Goal: Task Accomplishment & Management: Use online tool/utility

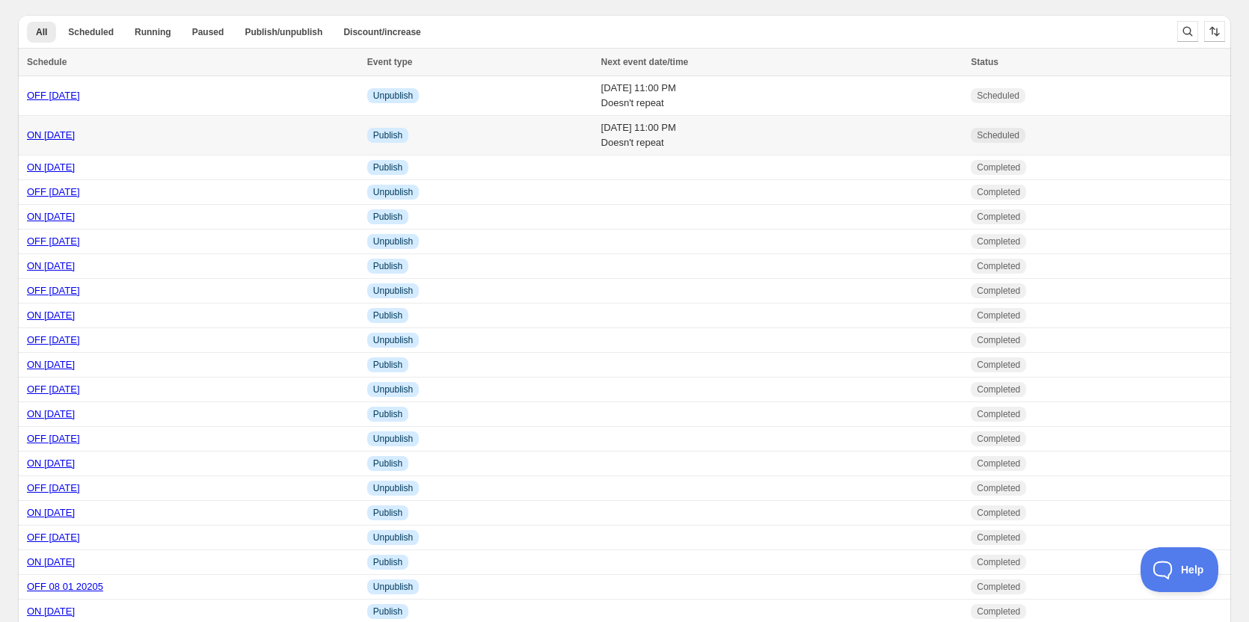
click at [75, 138] on link "ON [DATE]" at bounding box center [51, 134] width 48 height 11
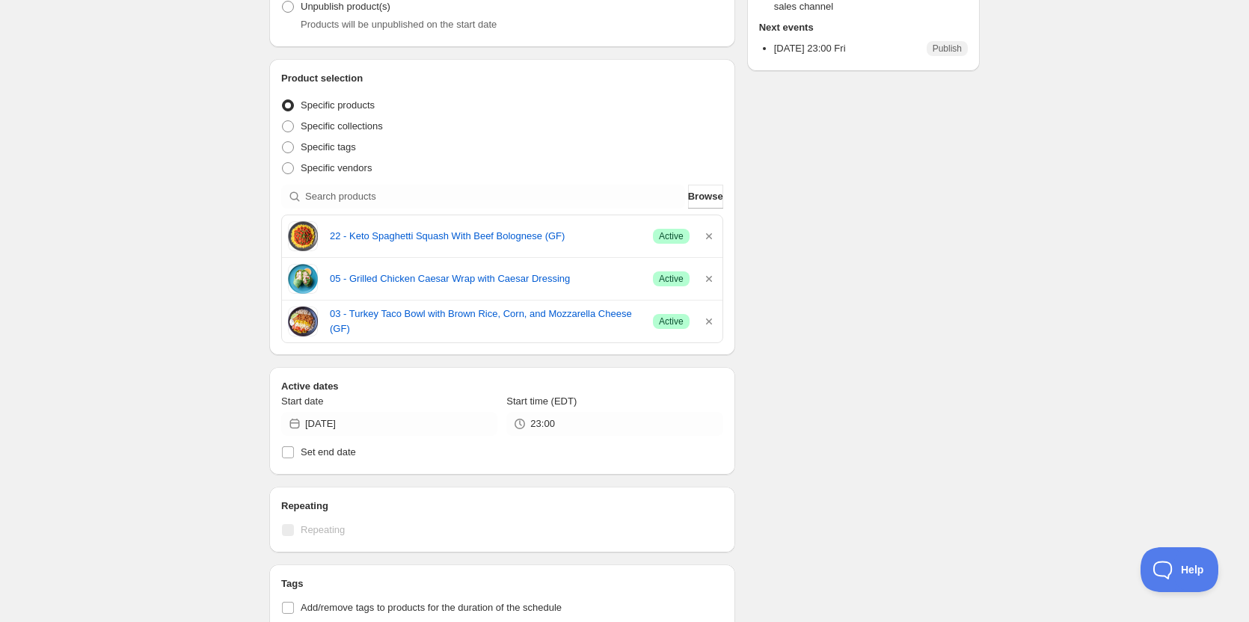
scroll to position [449, 0]
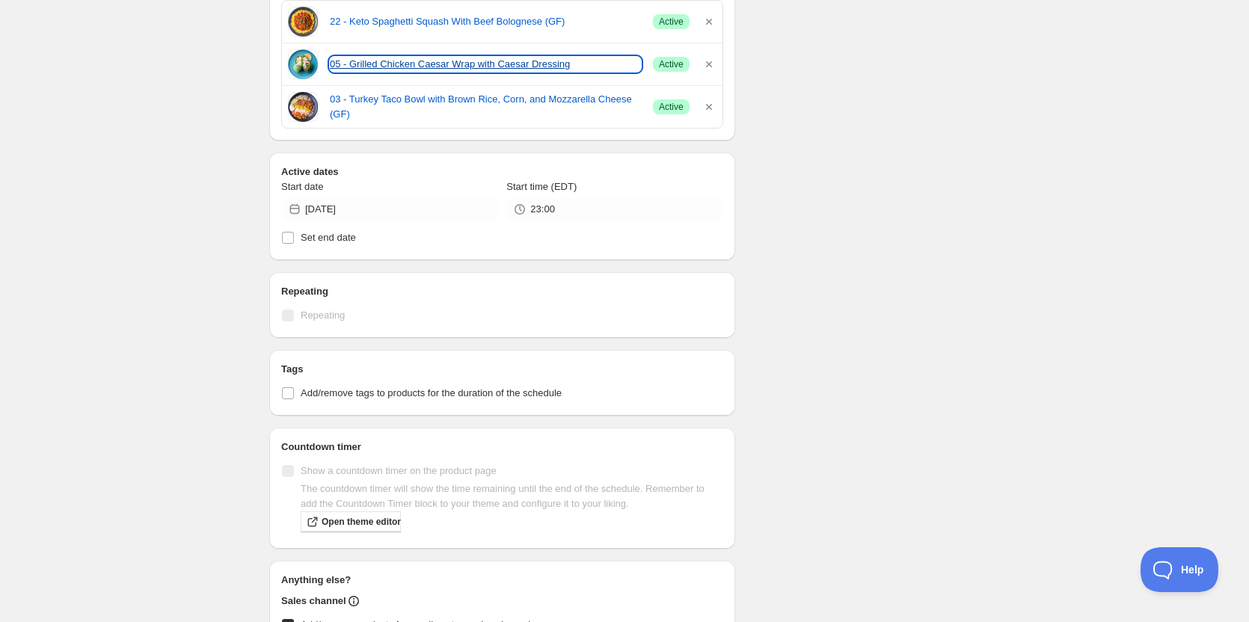
click at [430, 67] on link "05 - Grilled Chicken Caesar Wrap with Caesar Dressing" at bounding box center [485, 64] width 311 height 15
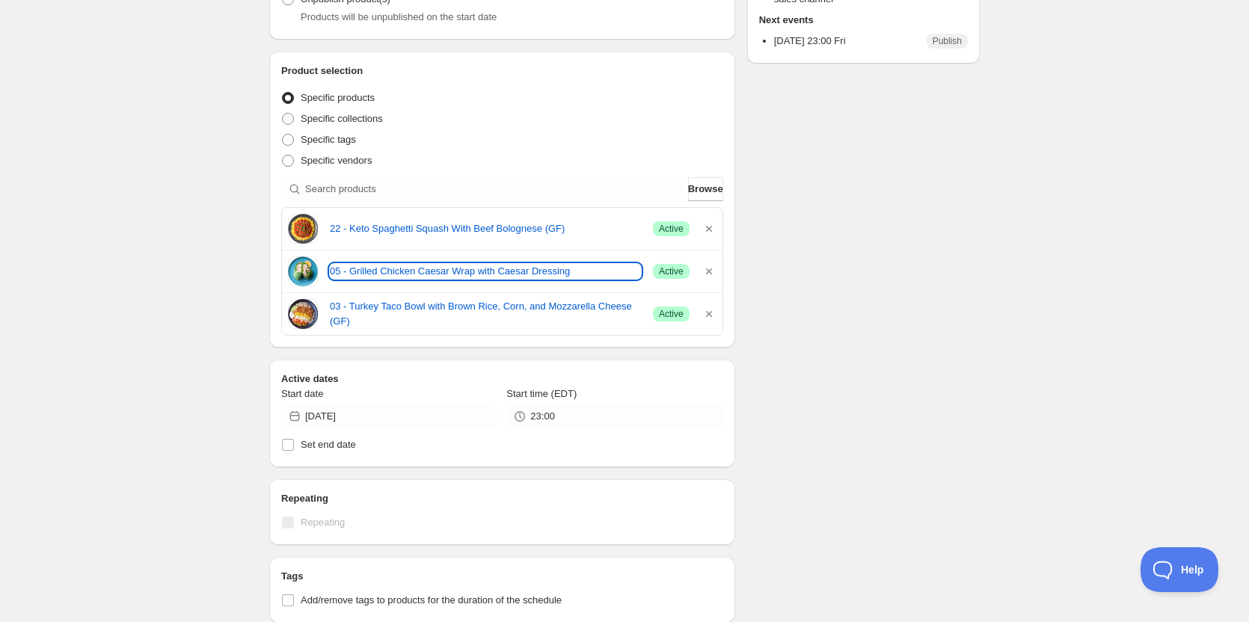
scroll to position [224, 0]
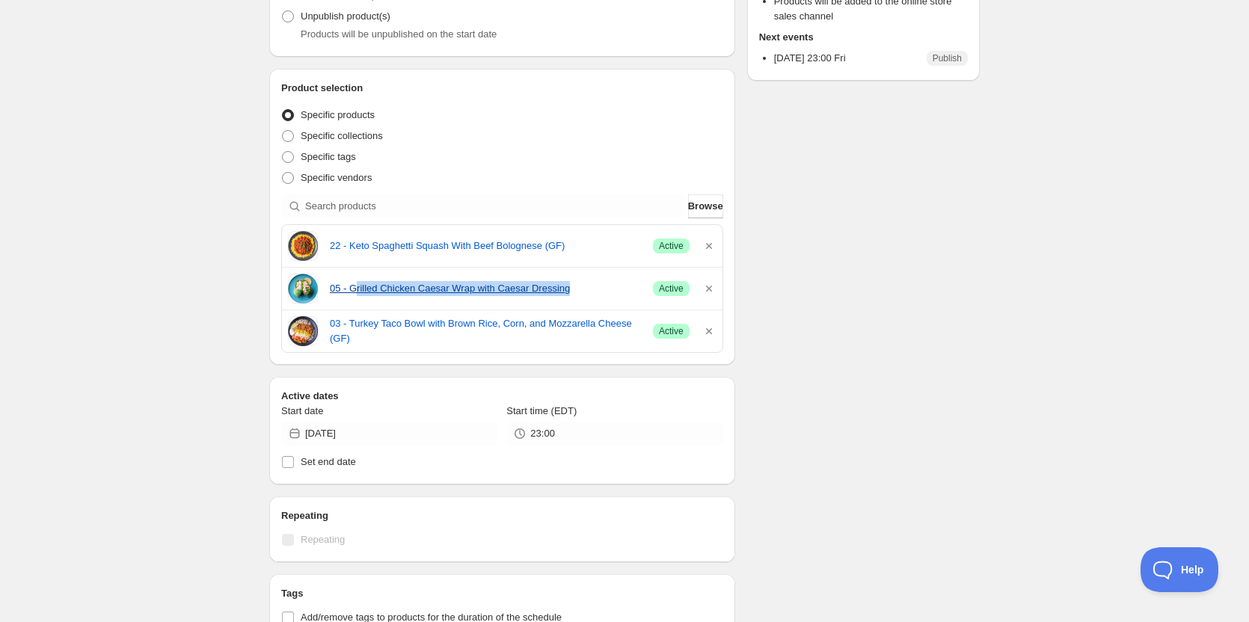
drag, startPoint x: 355, startPoint y: 277, endPoint x: 562, endPoint y: 295, distance: 208.7
click at [562, 295] on div "05 - Grilled Chicken Caesar Wrap with Caesar Dressing Success Active" at bounding box center [502, 289] width 429 height 30
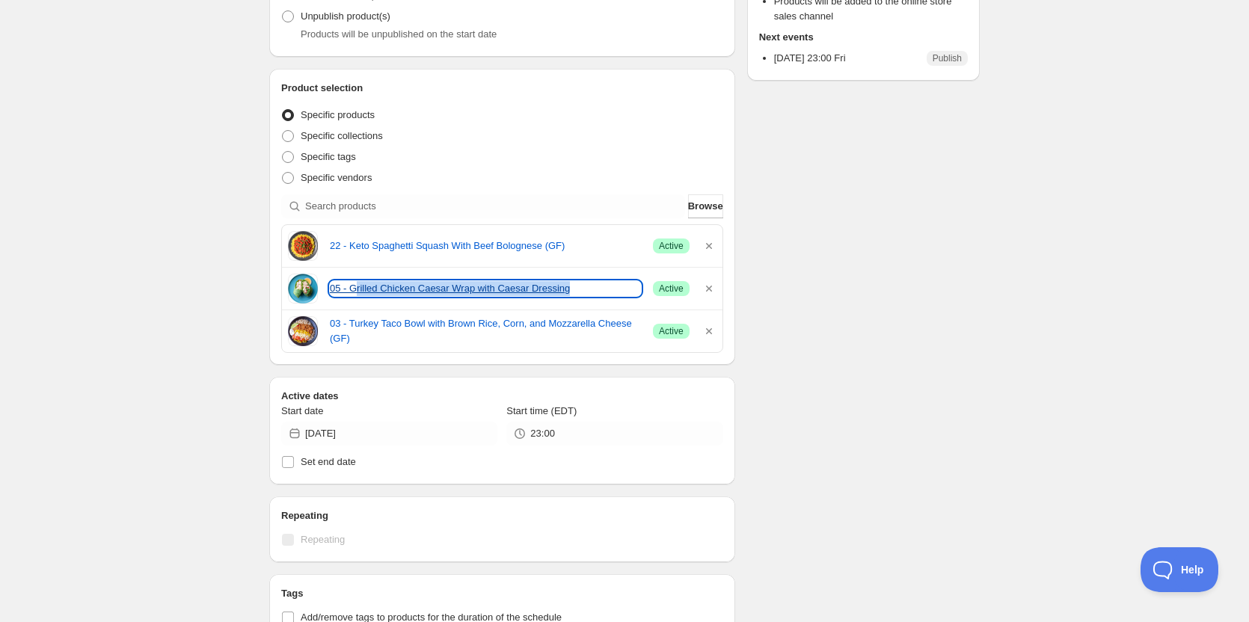
copy link "rilled Chicken Caesar Wrap with Caesar Dressing"
click at [399, 289] on link "05 - Grilled Chicken Caesar Wrap with Caesar Dressing" at bounding box center [485, 288] width 311 height 15
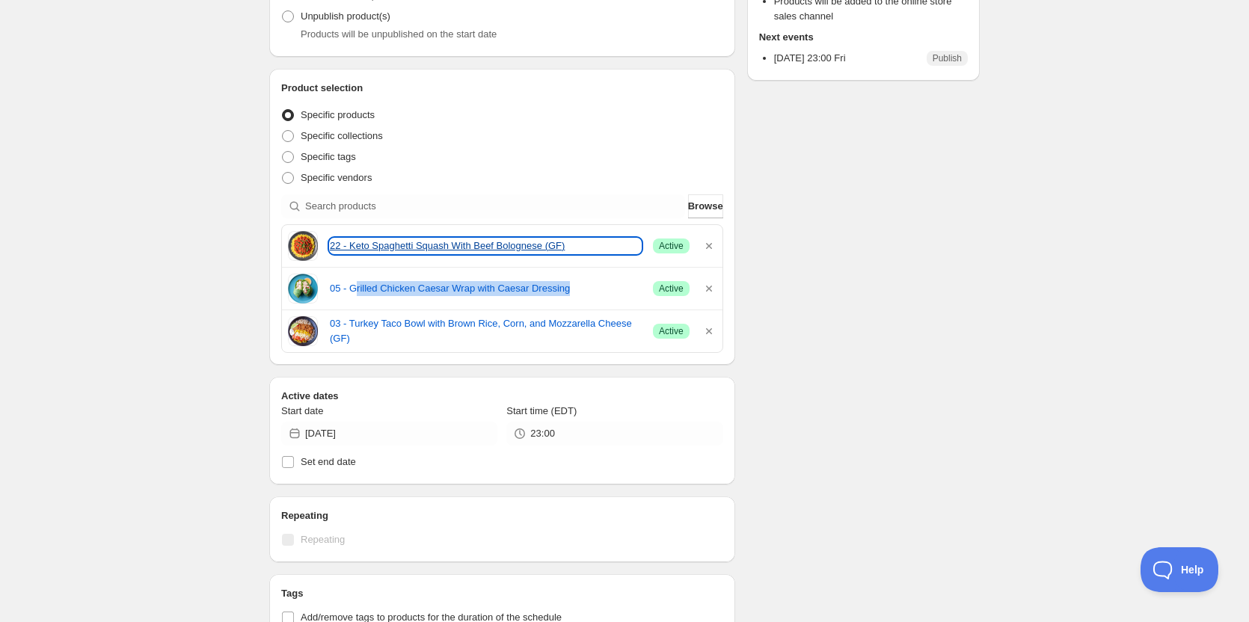
click at [385, 242] on link "22 - Keto Spaghetti Squash With Beef Bolognese (GF)" at bounding box center [485, 246] width 311 height 15
